Goal: Task Accomplishment & Management: Complete application form

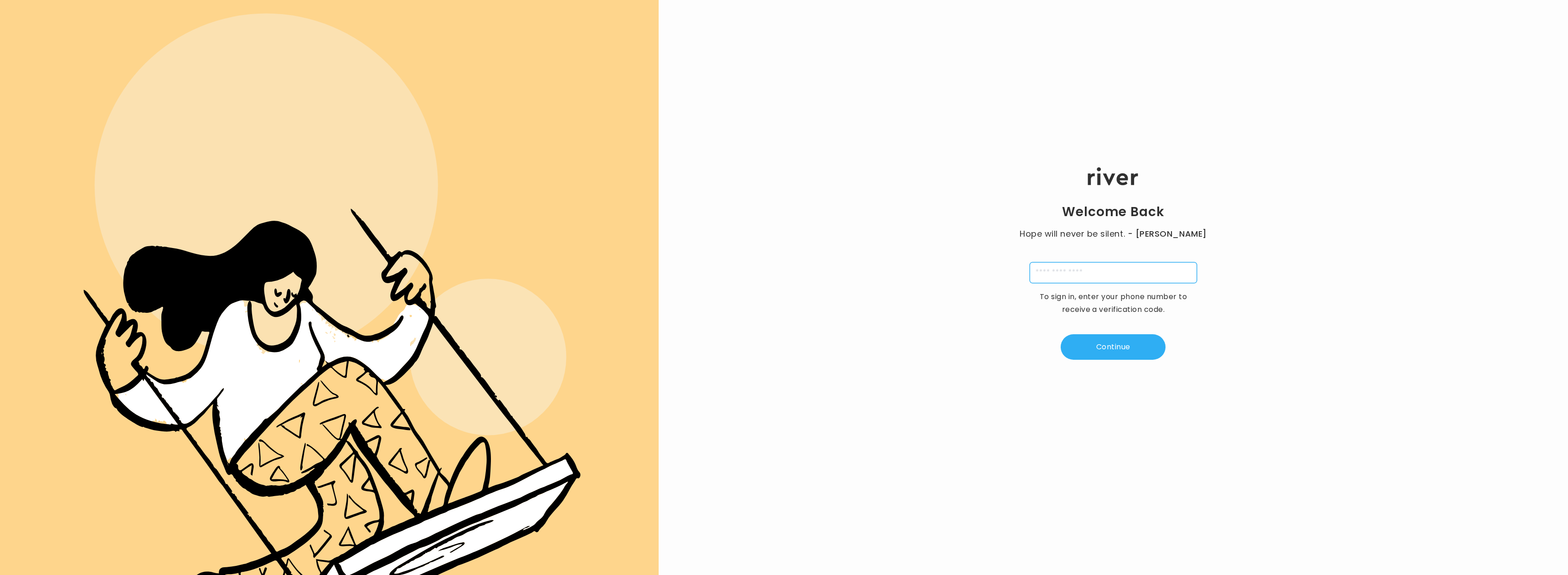
click at [1068, 283] on input "tel" at bounding box center [1113, 273] width 168 height 21
type input "**********"
type input "*"
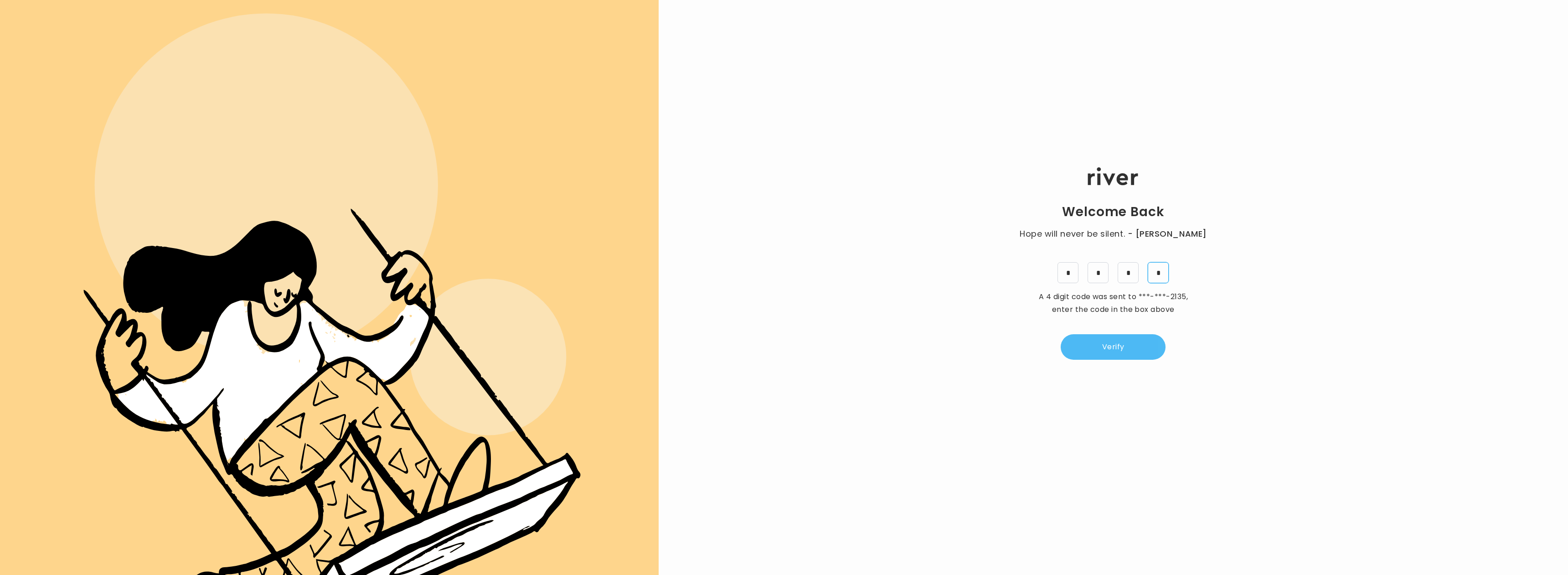
type input "*"
click at [1119, 345] on button "Verify" at bounding box center [1112, 347] width 105 height 25
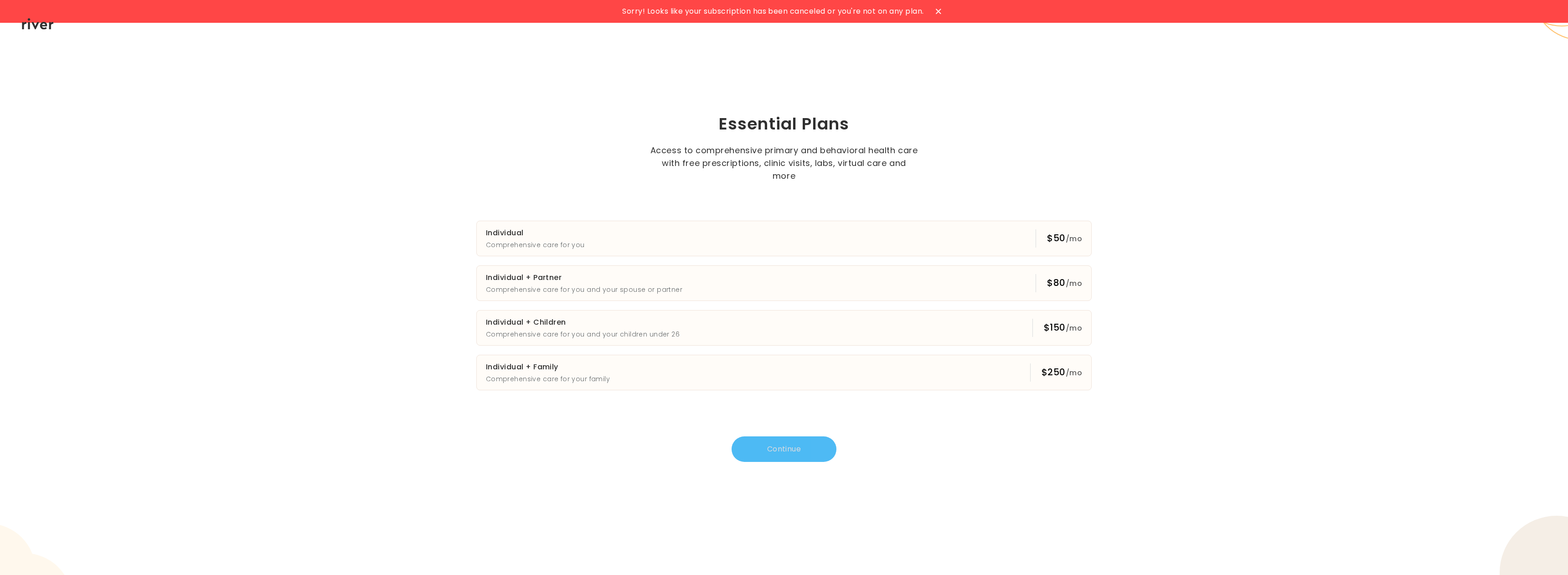
click at [937, 8] on icon at bounding box center [939, 11] width 6 height 6
